Goal: Information Seeking & Learning: Learn about a topic

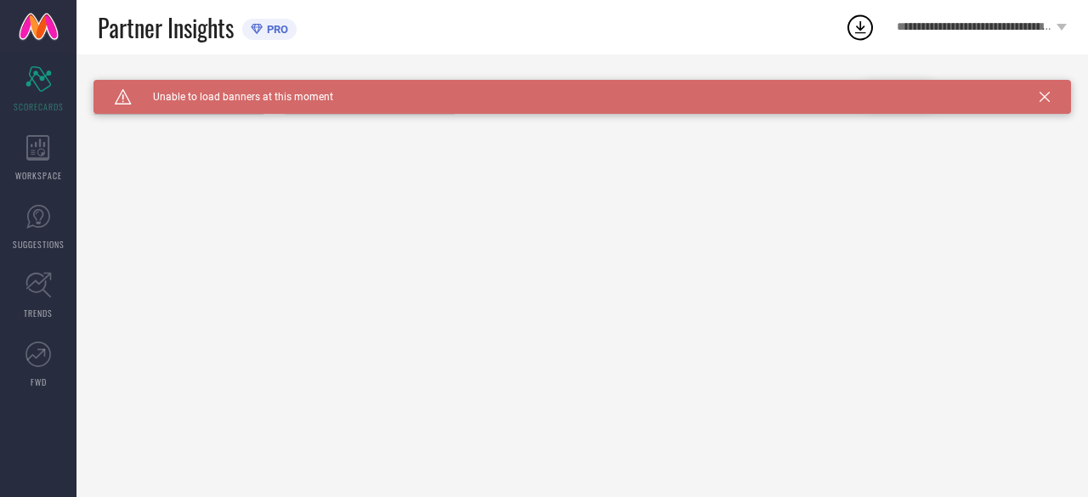
type input "All"
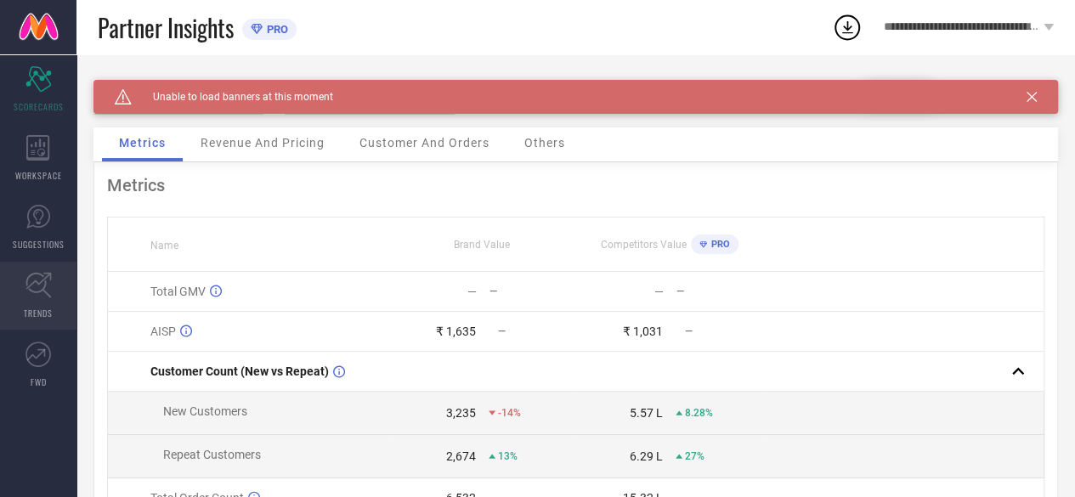
click at [45, 302] on link "TRENDS" at bounding box center [38, 296] width 76 height 68
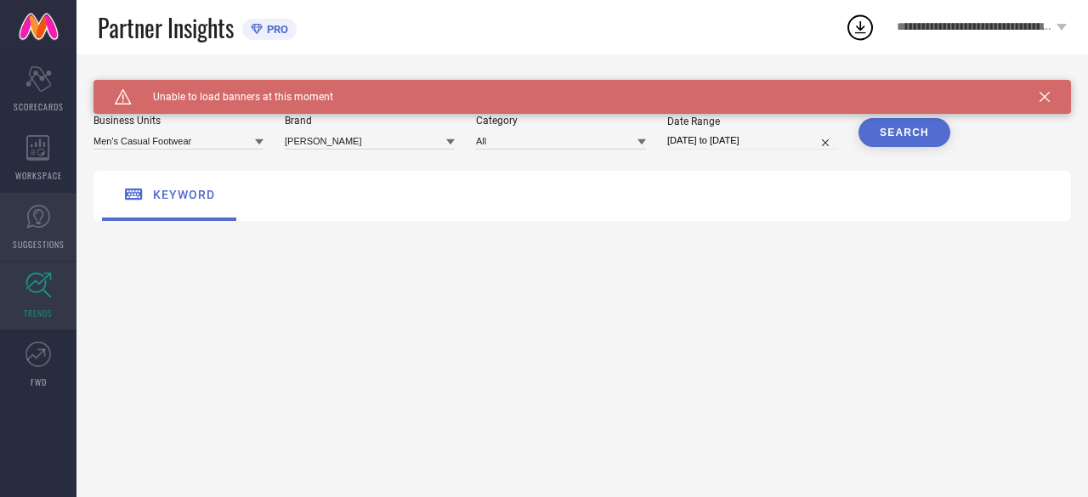
click at [17, 224] on link "SUGGESTIONS" at bounding box center [38, 227] width 76 height 68
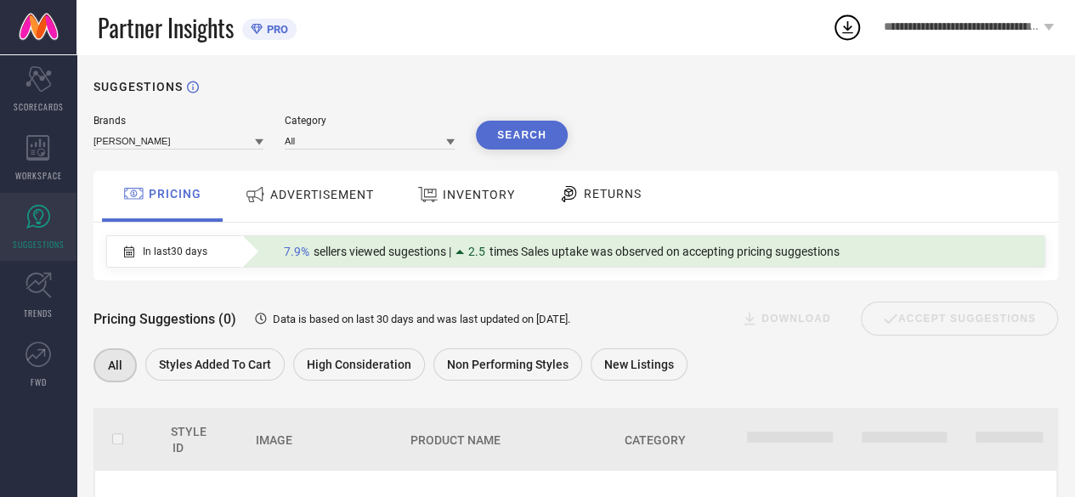
click at [580, 201] on div at bounding box center [570, 194] width 25 height 20
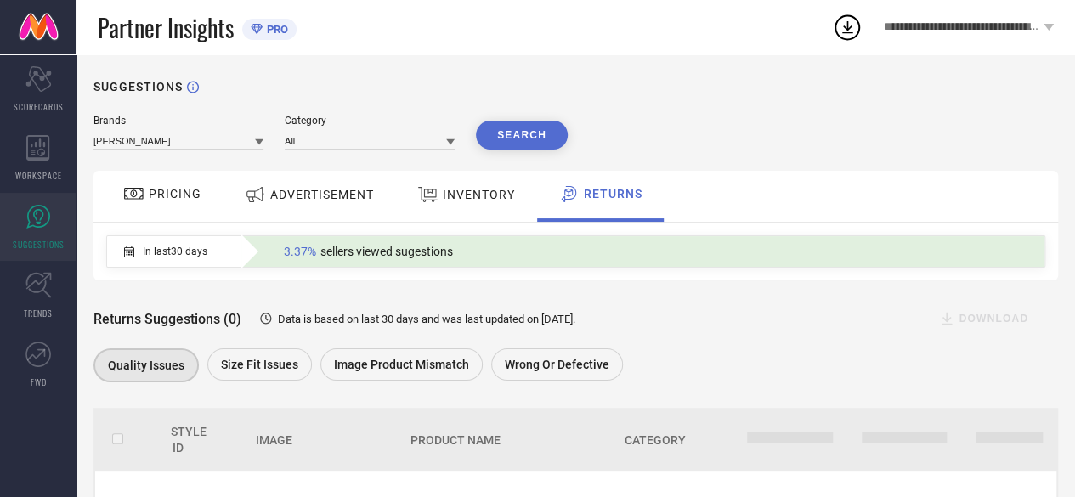
scroll to position [1, 0]
click at [510, 133] on button "Search" at bounding box center [522, 134] width 92 height 29
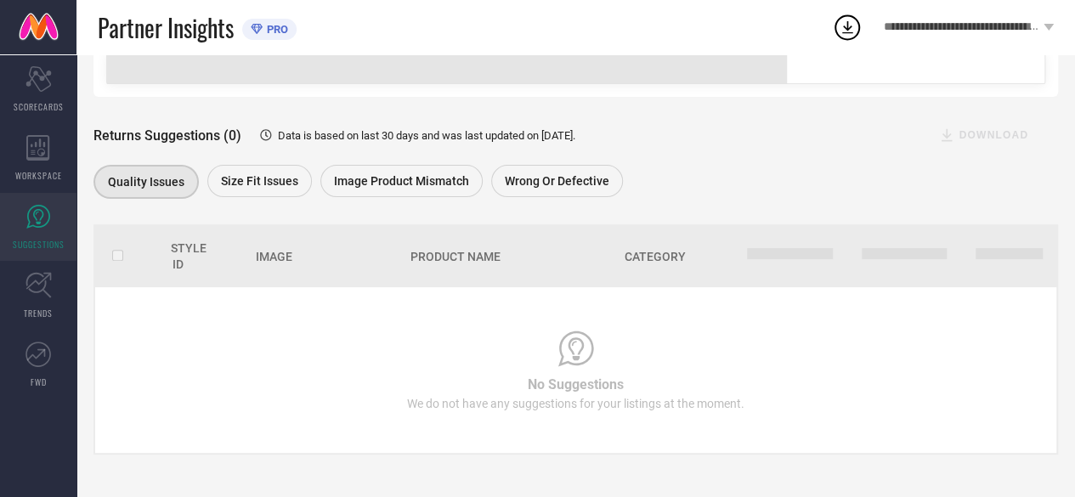
scroll to position [185, 0]
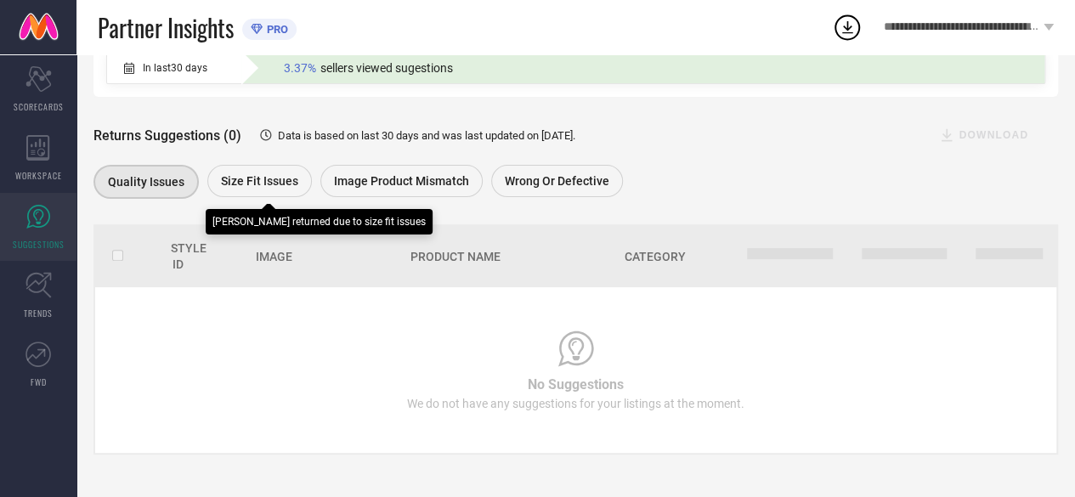
click at [242, 193] on div "Size fit issues" at bounding box center [259, 181] width 105 height 32
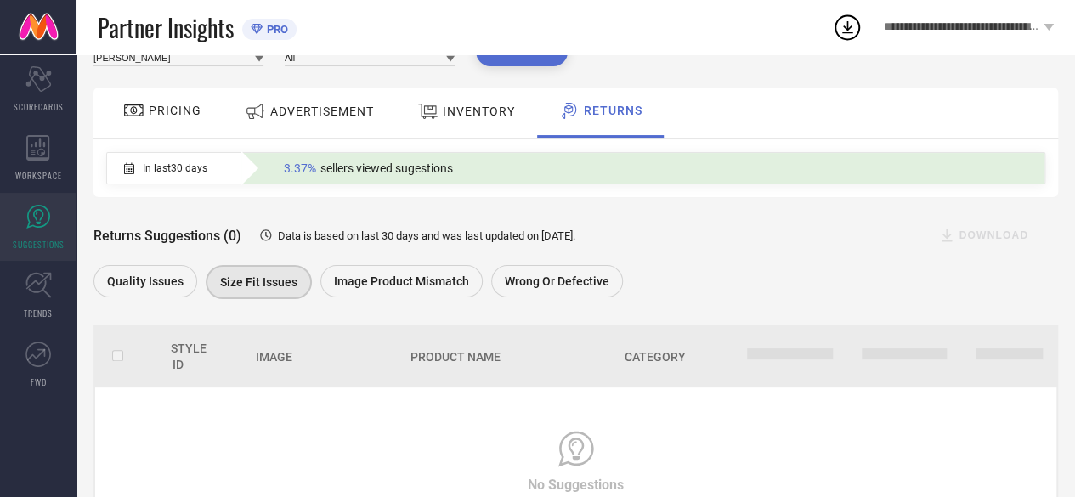
scroll to position [0, 0]
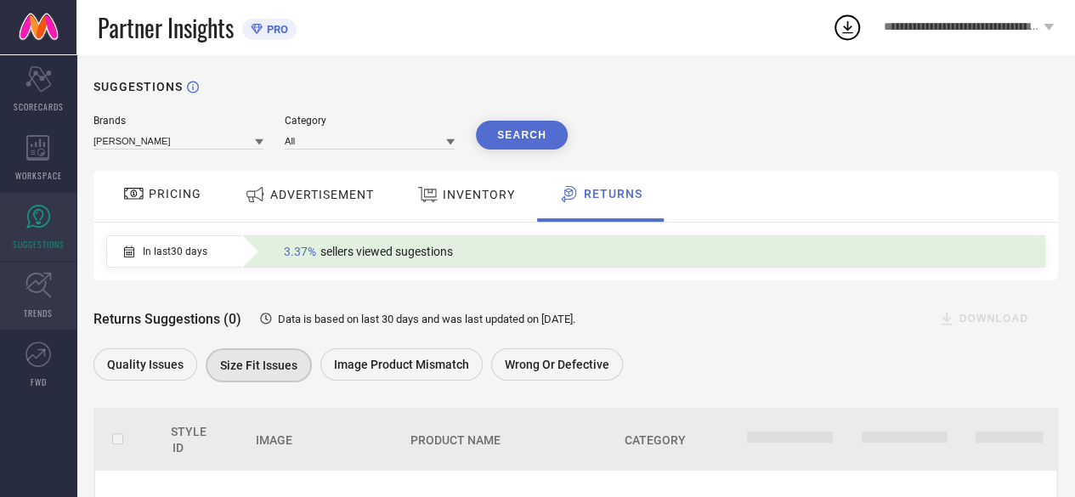
click at [48, 297] on icon at bounding box center [38, 285] width 26 height 26
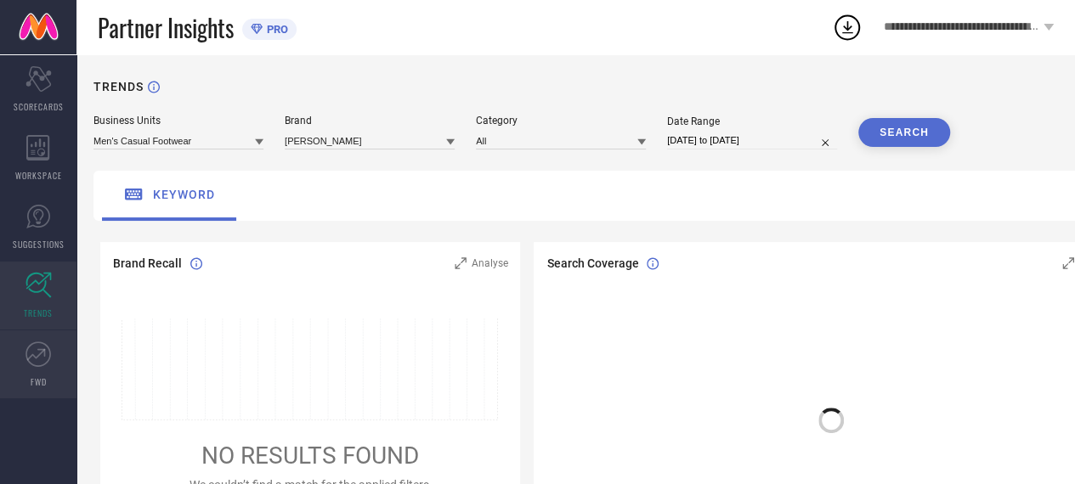
click at [49, 351] on icon at bounding box center [37, 354] width 25 height 25
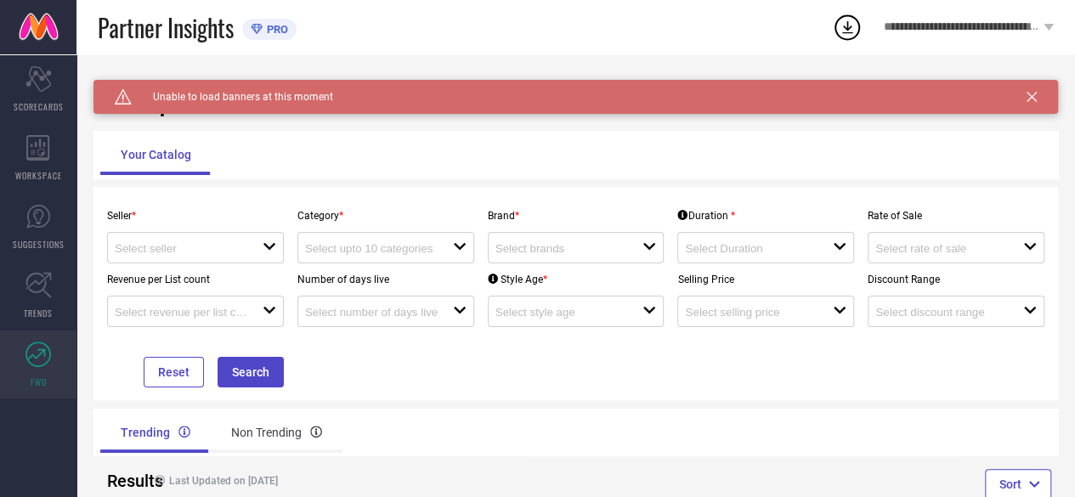
scroll to position [48, 0]
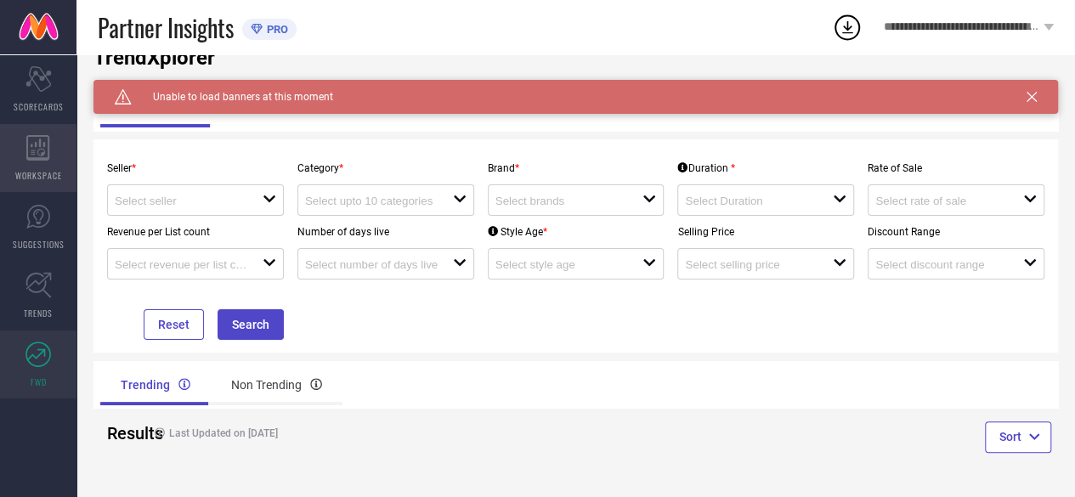
click at [29, 167] on div "WORKSPACE" at bounding box center [38, 158] width 76 height 68
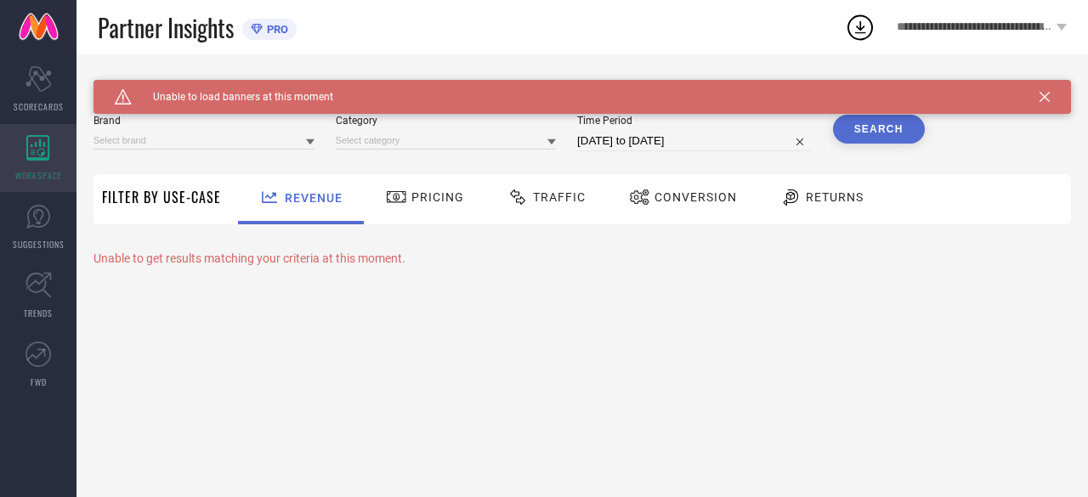
type input "[PERSON_NAME]"
type input "All"
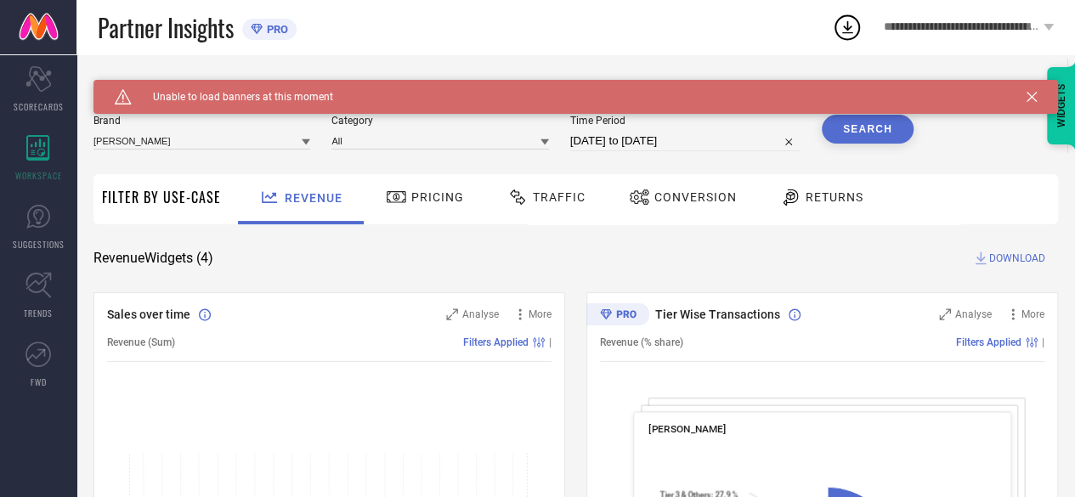
click at [811, 202] on span "Returns" at bounding box center [835, 197] width 58 height 14
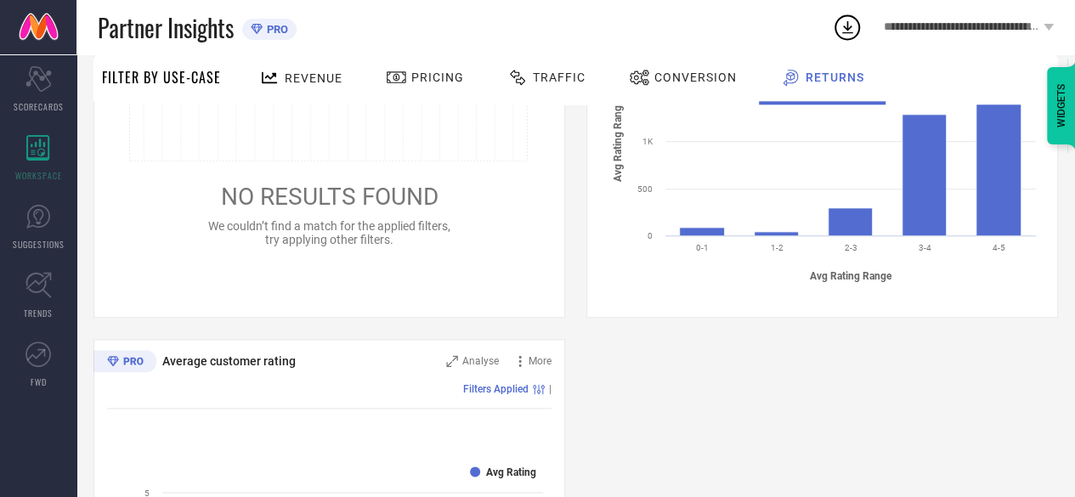
scroll to position [841, 0]
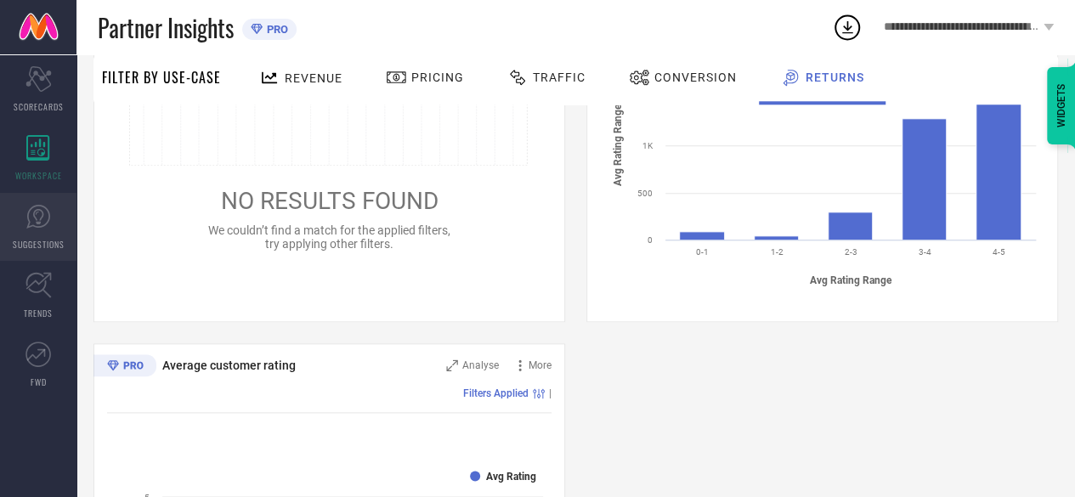
click at [54, 250] on link "SUGGESTIONS" at bounding box center [38, 227] width 76 height 68
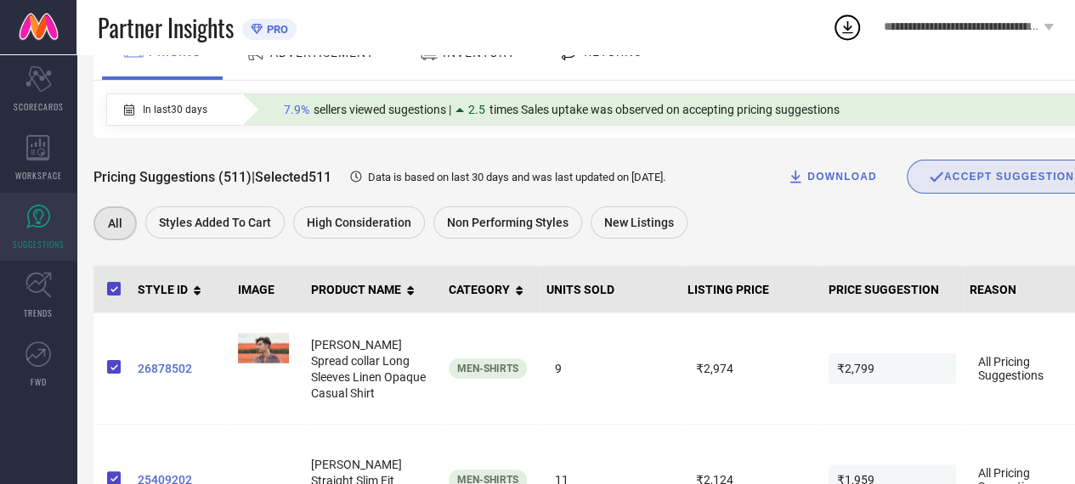
scroll to position [117, 0]
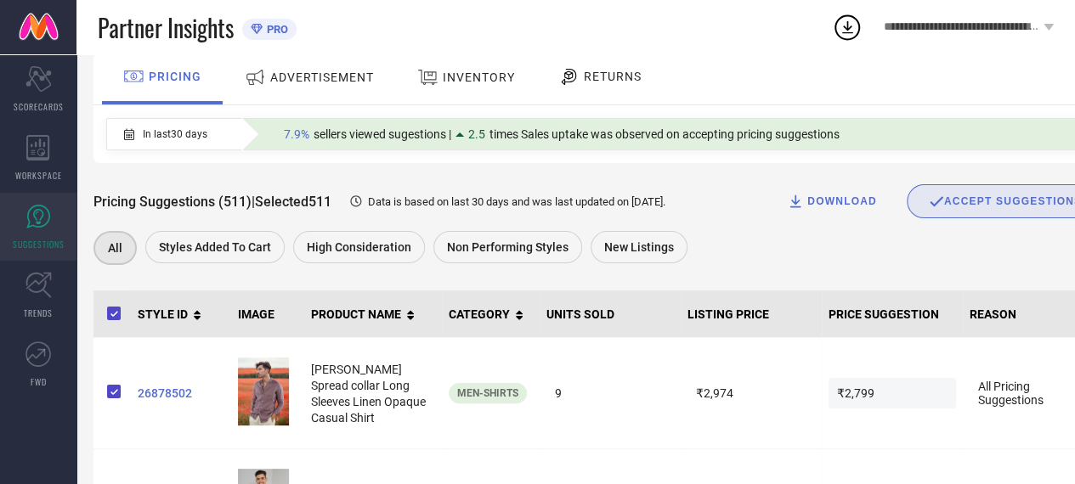
click at [563, 82] on icon at bounding box center [569, 77] width 15 height 16
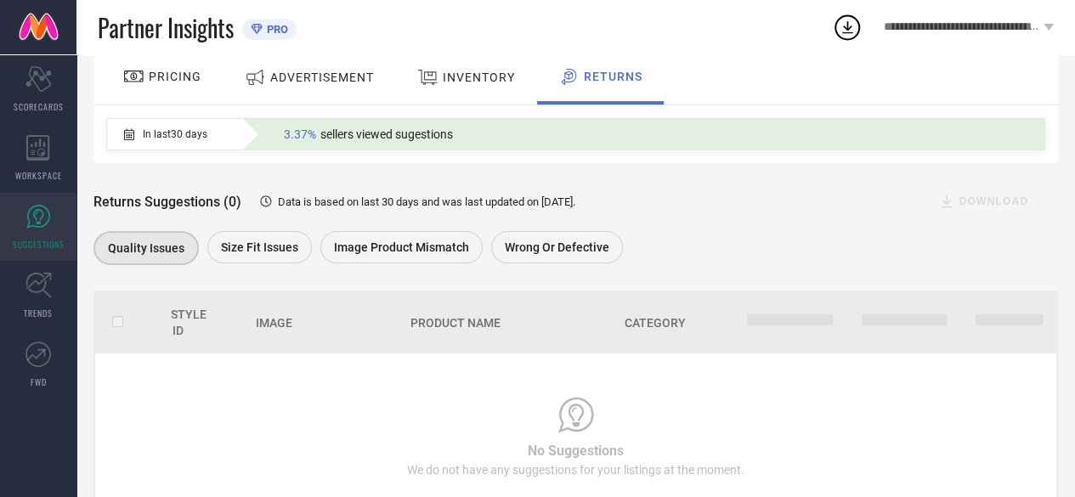
click at [507, 80] on span "INVENTORY" at bounding box center [479, 78] width 72 height 14
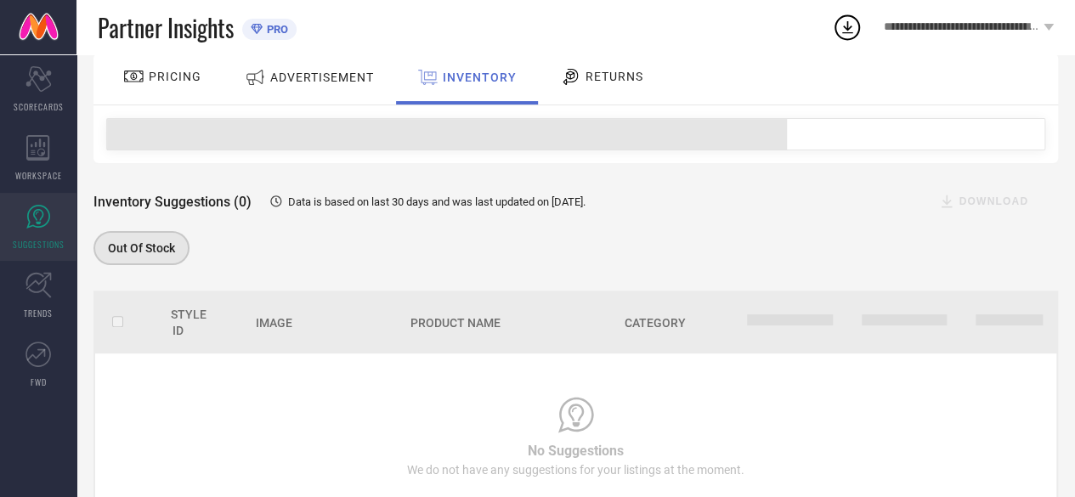
click at [614, 80] on span "RETURNS" at bounding box center [615, 77] width 58 height 14
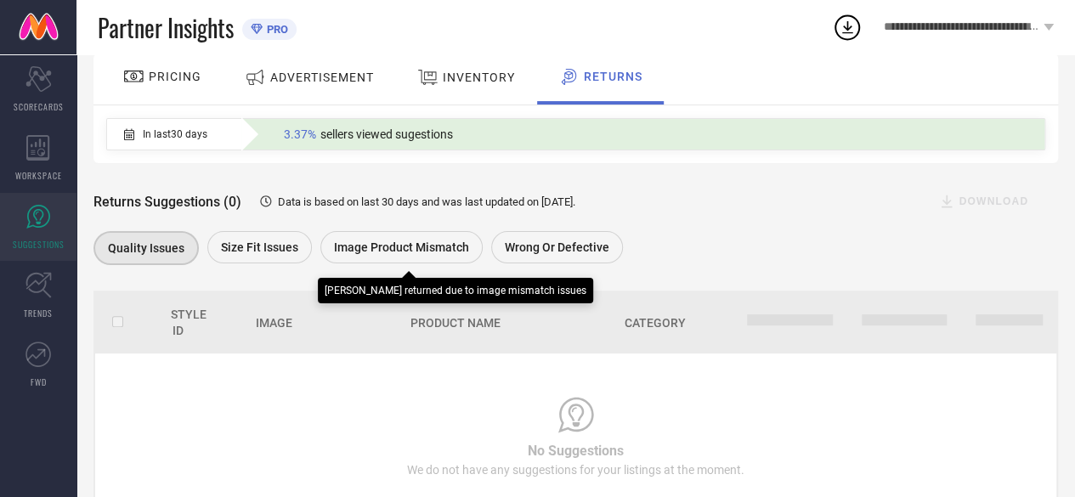
click at [446, 244] on span "Image product mismatch" at bounding box center [401, 248] width 135 height 14
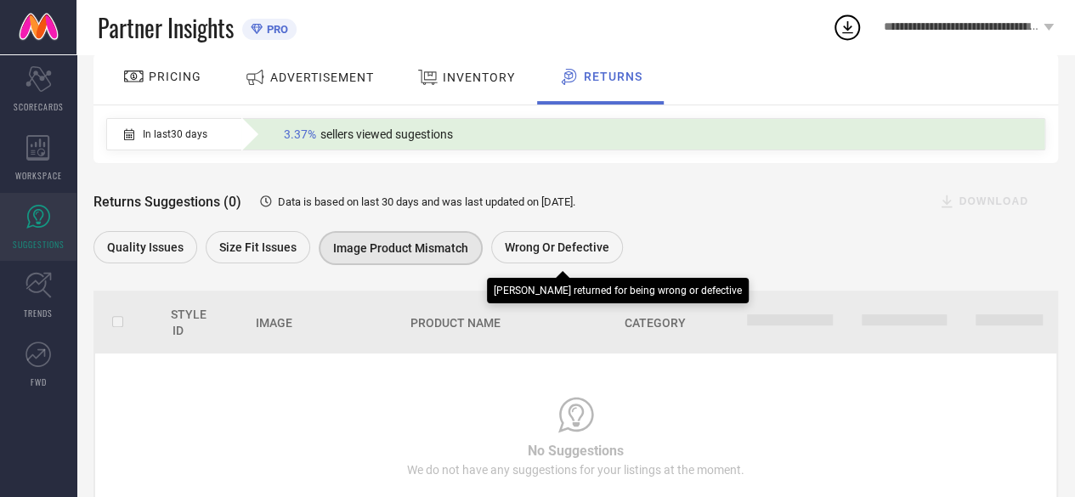
click at [513, 251] on span "Wrong or Defective" at bounding box center [557, 248] width 105 height 14
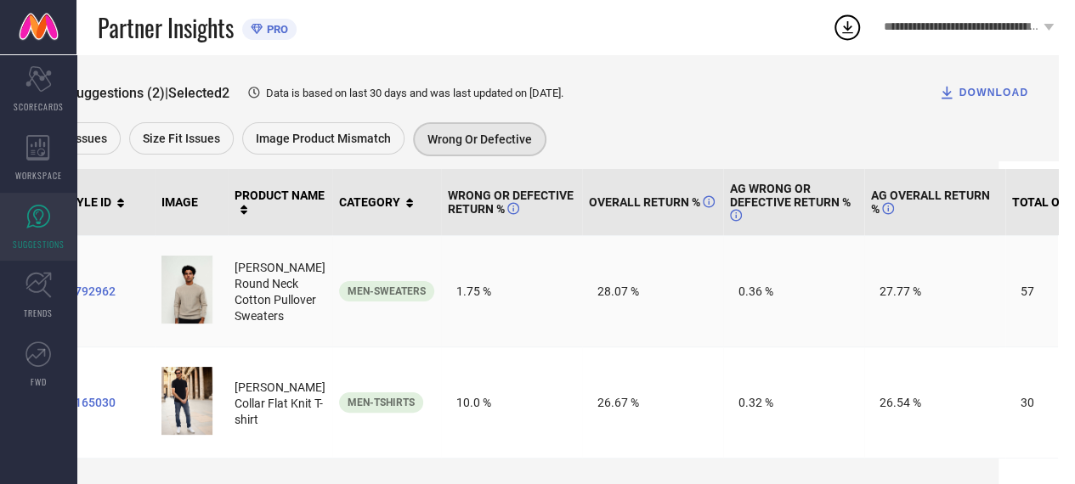
scroll to position [248, 0]
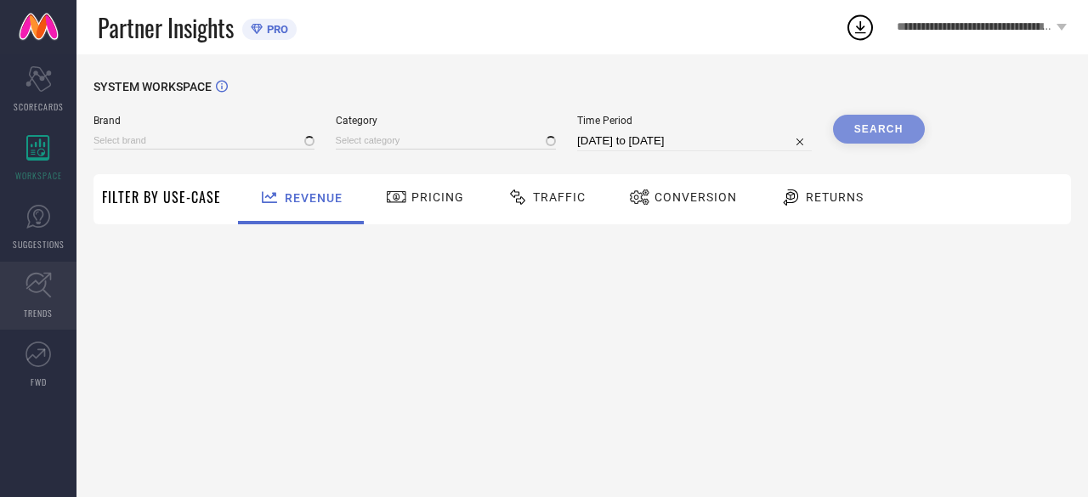
type input "[PERSON_NAME]"
type input "All"
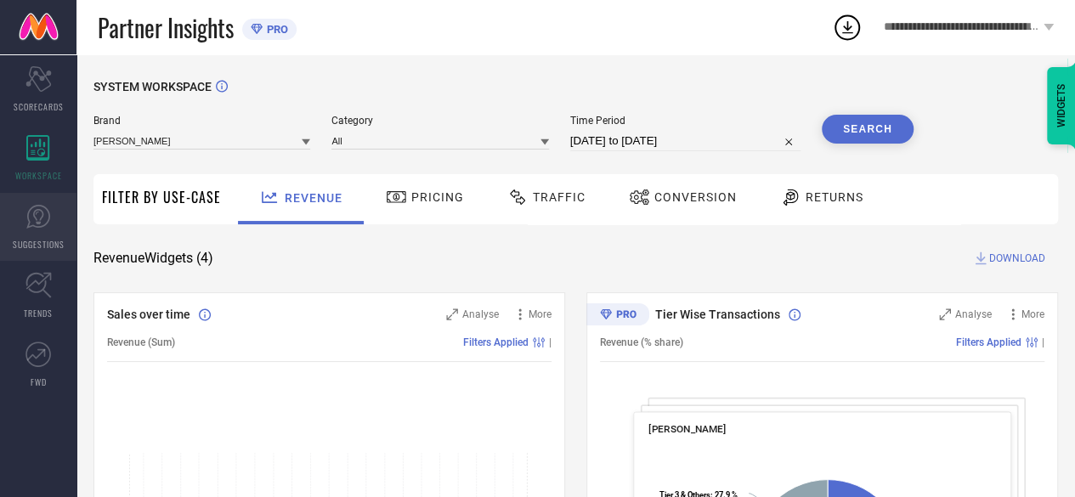
click at [25, 245] on span "SUGGESTIONS" at bounding box center [39, 244] width 52 height 13
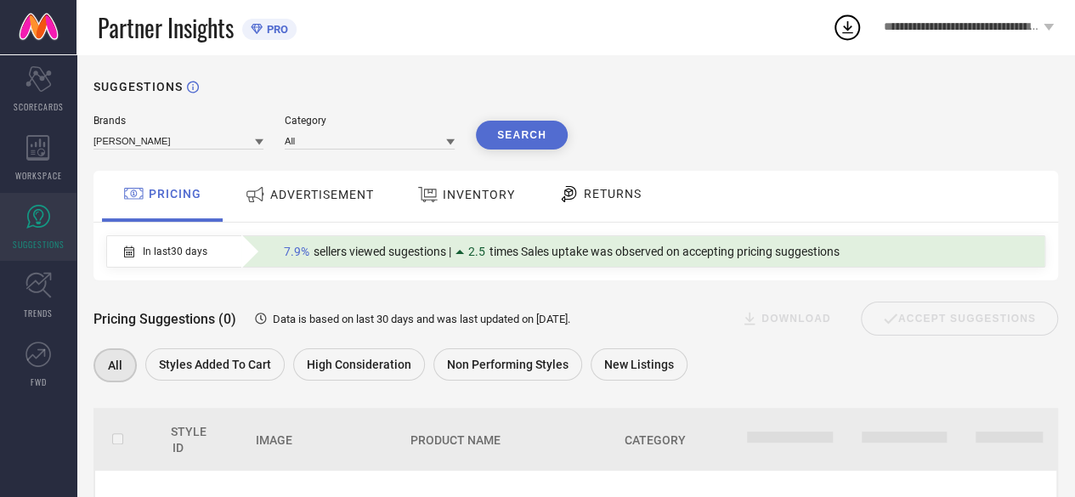
click at [592, 188] on span "RETURNS" at bounding box center [613, 194] width 58 height 14
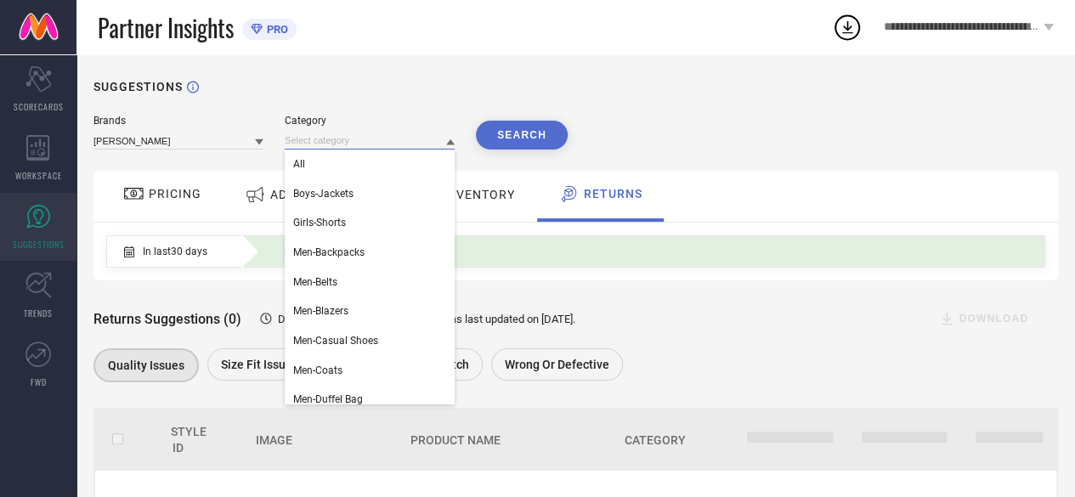
click at [399, 142] on input at bounding box center [370, 141] width 170 height 18
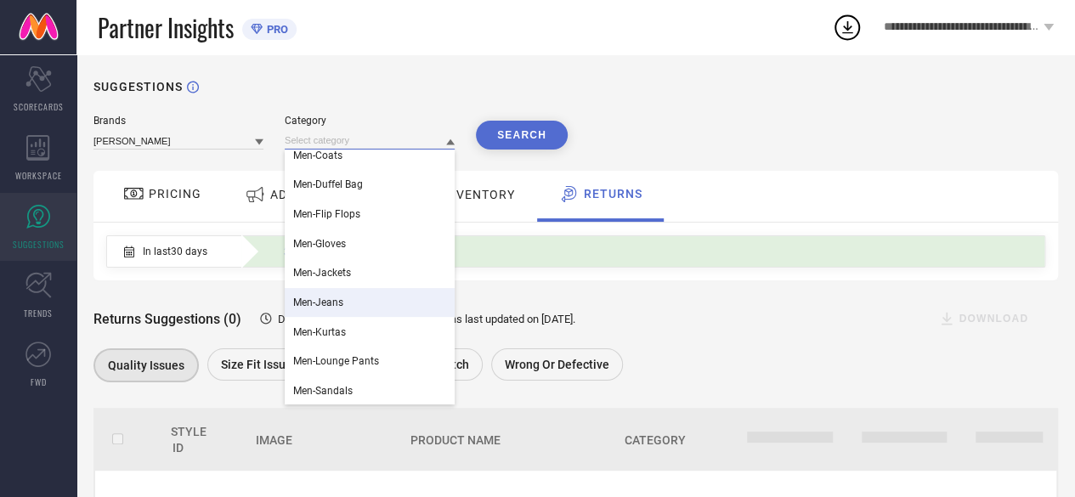
scroll to position [216, 0]
click at [372, 296] on div "Men-Jeans" at bounding box center [370, 301] width 170 height 29
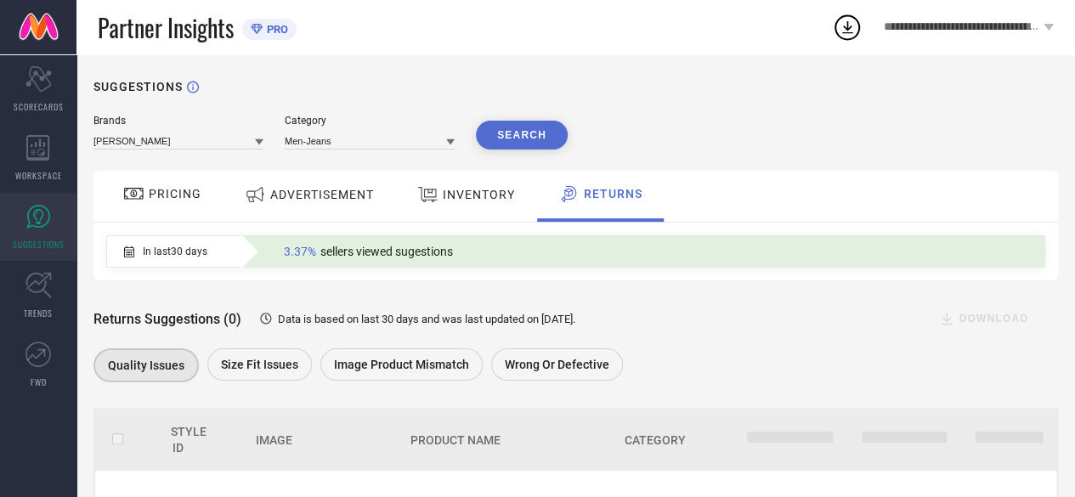
click at [507, 139] on button "Search" at bounding box center [522, 135] width 92 height 29
click at [728, 263] on div "3.37% sellers viewed sugestions" at bounding box center [642, 251] width 803 height 31
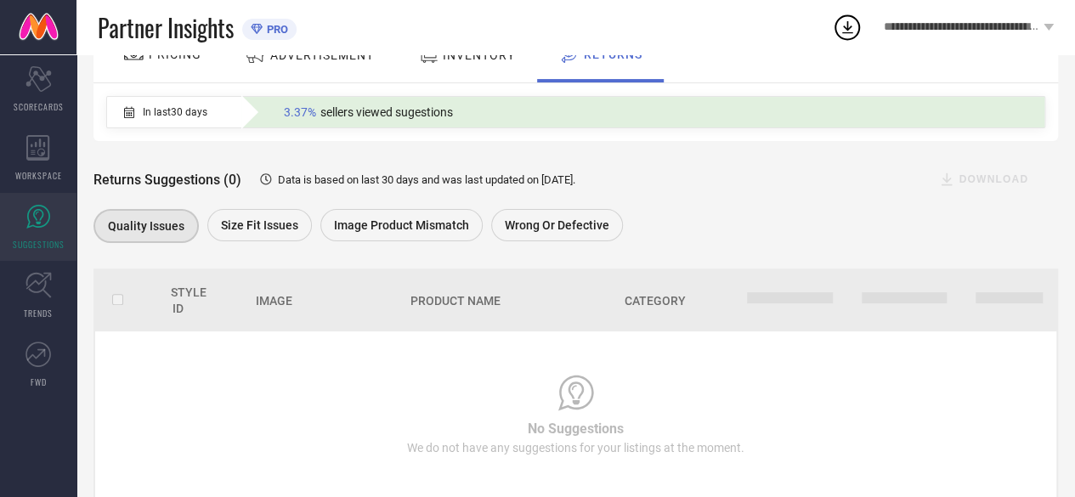
scroll to position [187, 0]
